Goal: Transaction & Acquisition: Purchase product/service

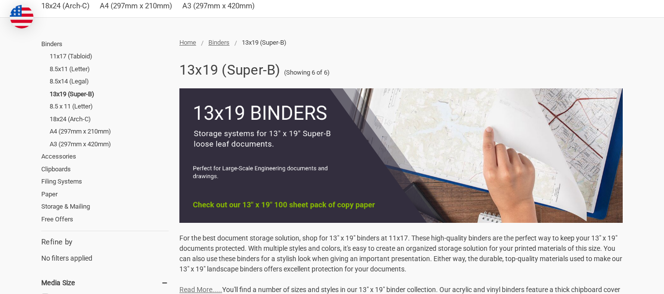
scroll to position [6, 0]
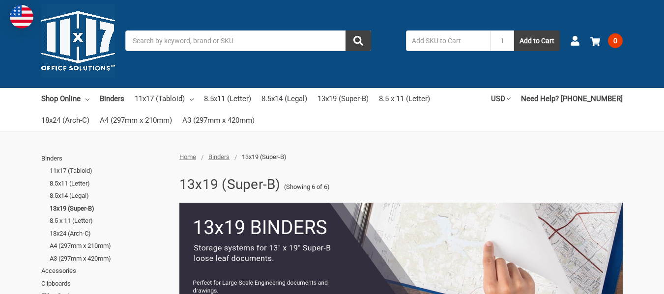
click at [154, 40] on input "Search" at bounding box center [248, 40] width 246 height 21
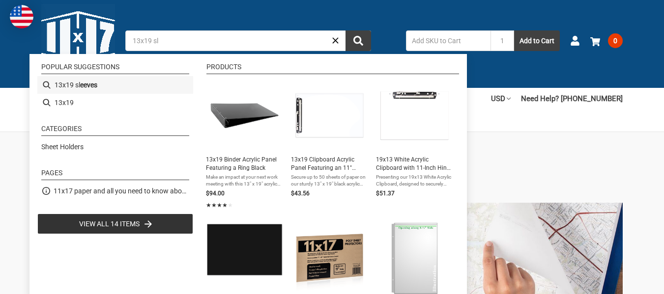
click at [92, 86] on b "eeves" at bounding box center [88, 85] width 17 height 10
type input "13x19 sleeves"
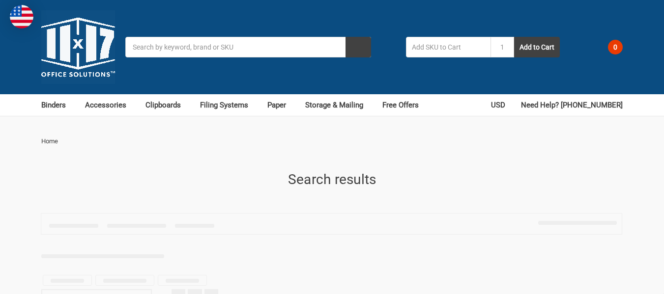
type input "13x19 sleeves"
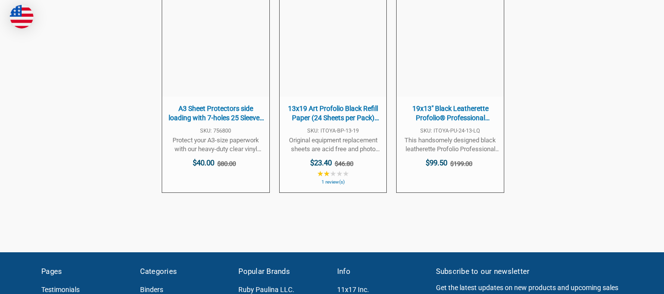
scroll to position [777, 0]
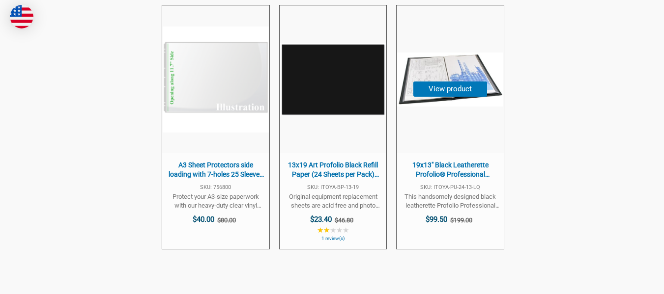
click at [467, 76] on img at bounding box center [450, 80] width 106 height 54
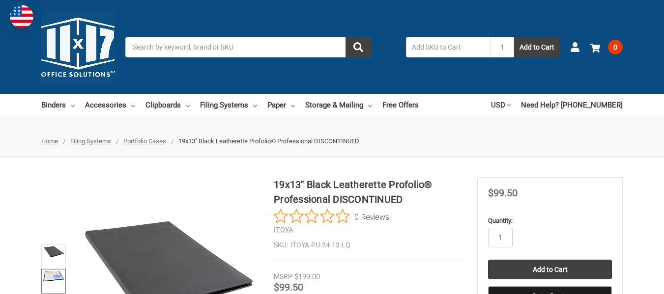
click at [54, 279] on img at bounding box center [54, 276] width 22 height 11
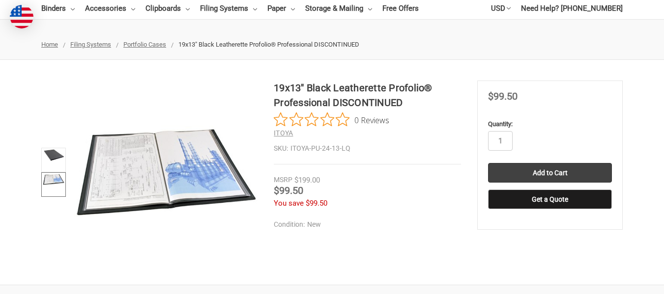
scroll to position [100, 0]
